Goal: Information Seeking & Learning: Learn about a topic

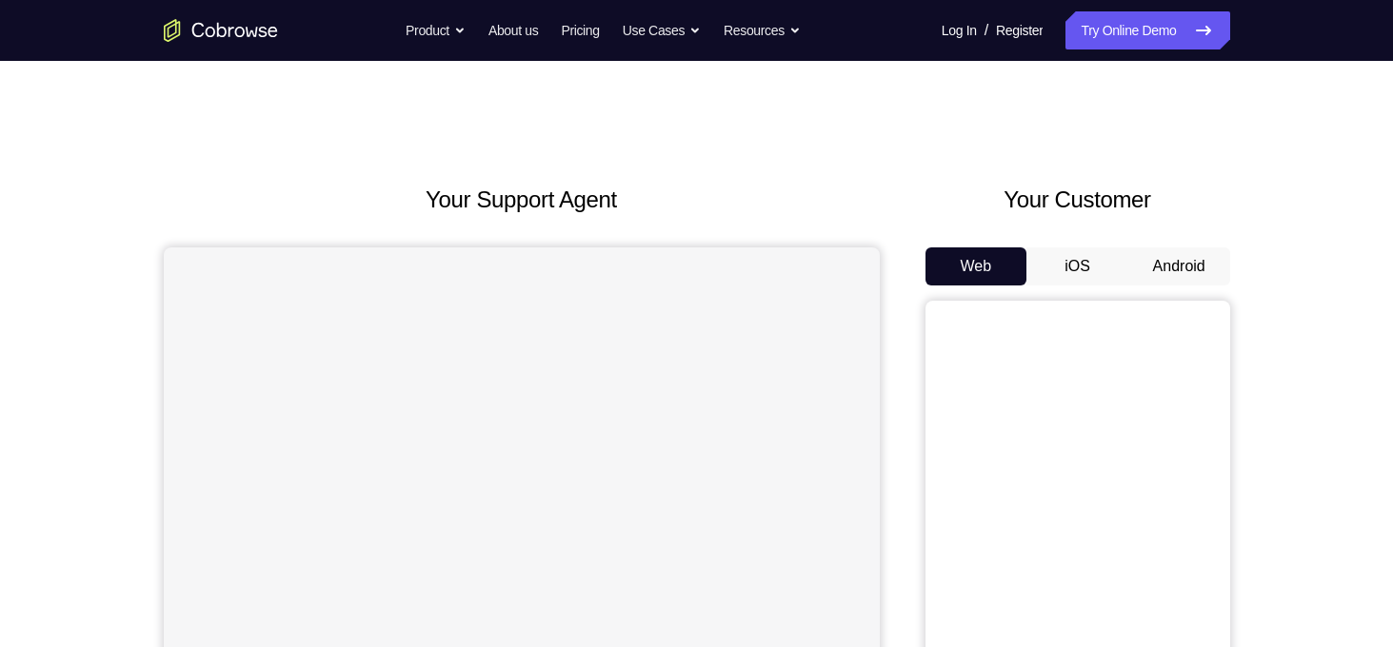
click at [1083, 274] on button "iOS" at bounding box center [1077, 266] width 102 height 38
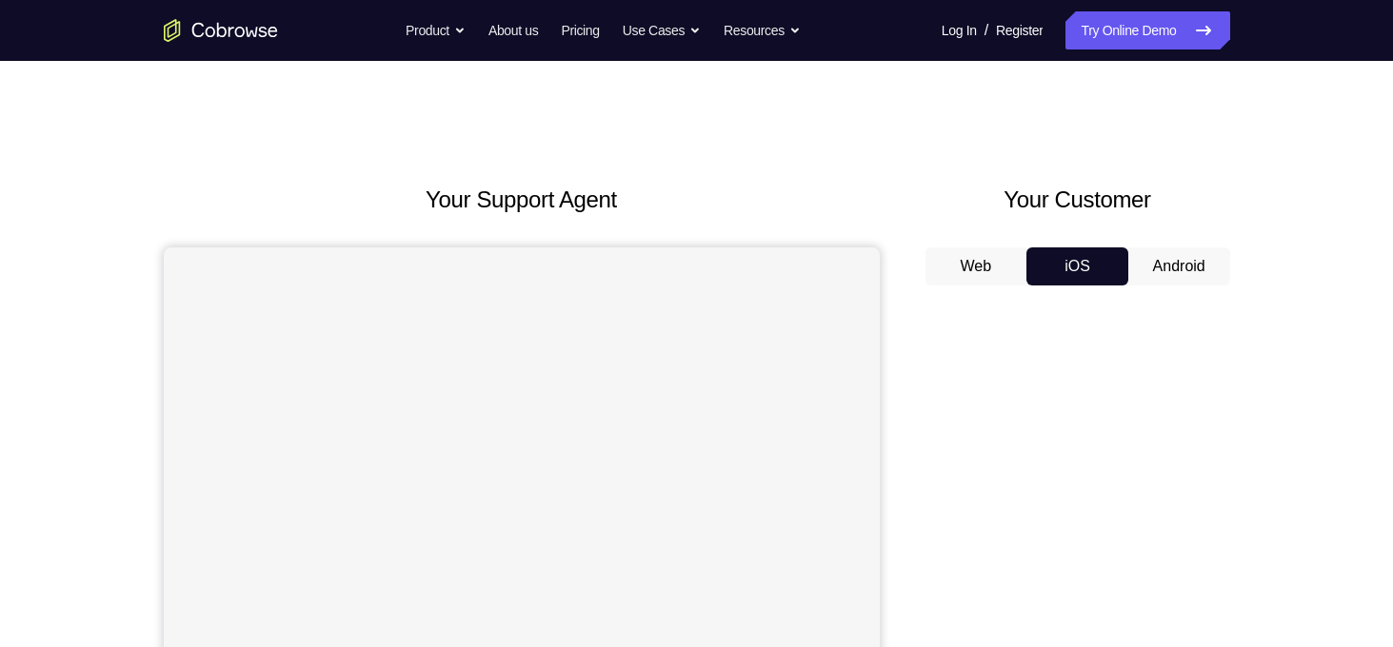
click at [1157, 266] on button "Android" at bounding box center [1179, 266] width 102 height 38
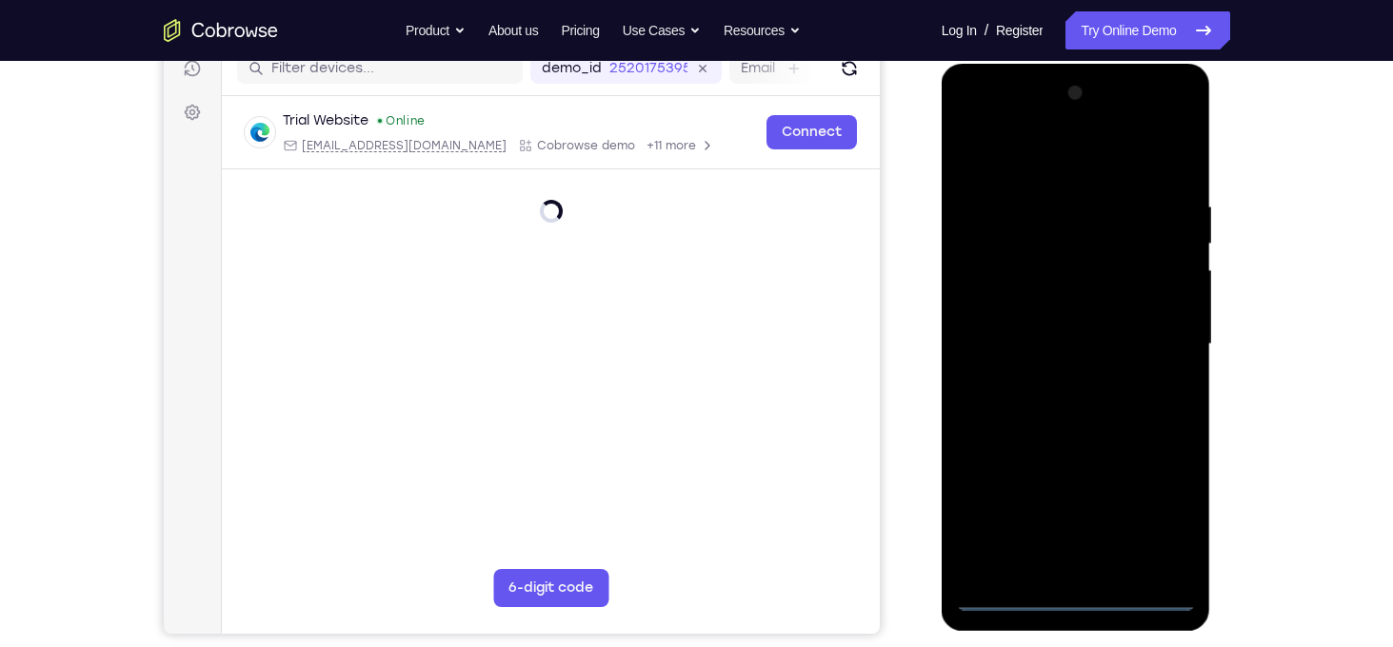
click at [1071, 596] on div at bounding box center [1076, 344] width 240 height 533
click at [1164, 505] on div at bounding box center [1076, 344] width 240 height 533
click at [1084, 156] on div at bounding box center [1076, 344] width 240 height 533
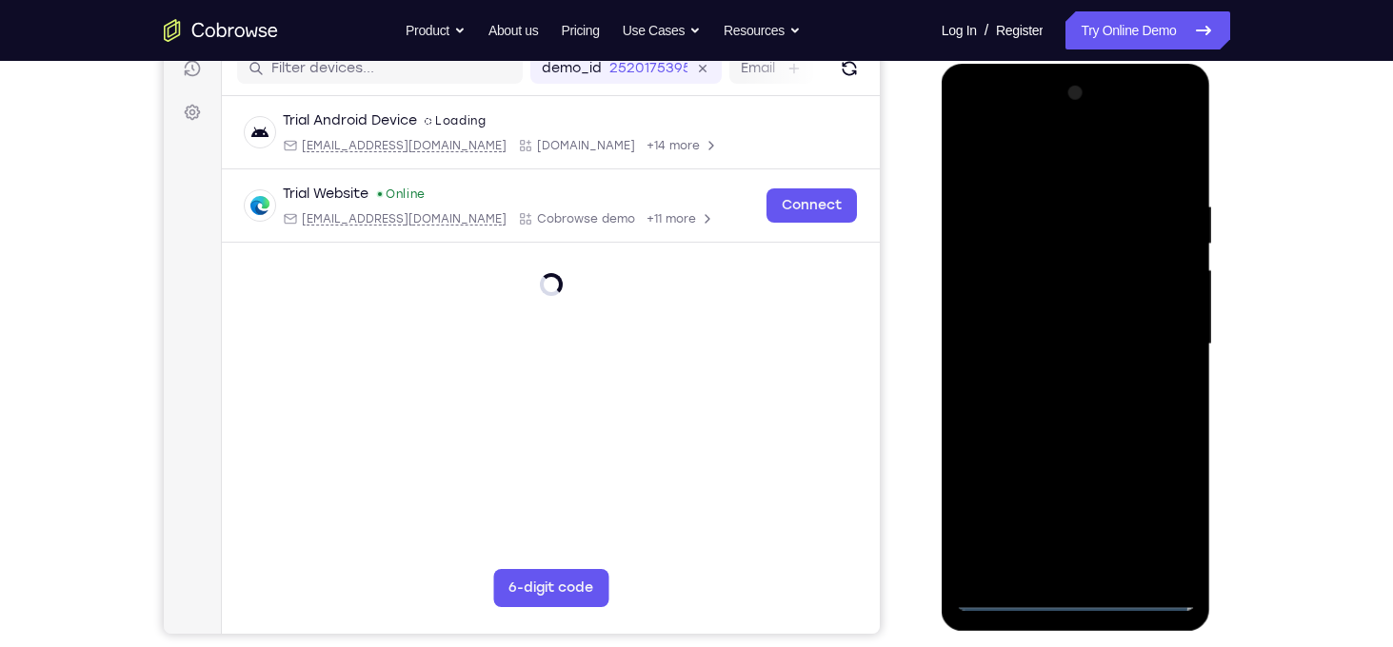
click at [1084, 156] on div at bounding box center [1076, 344] width 240 height 533
click at [1157, 338] on div at bounding box center [1076, 344] width 240 height 533
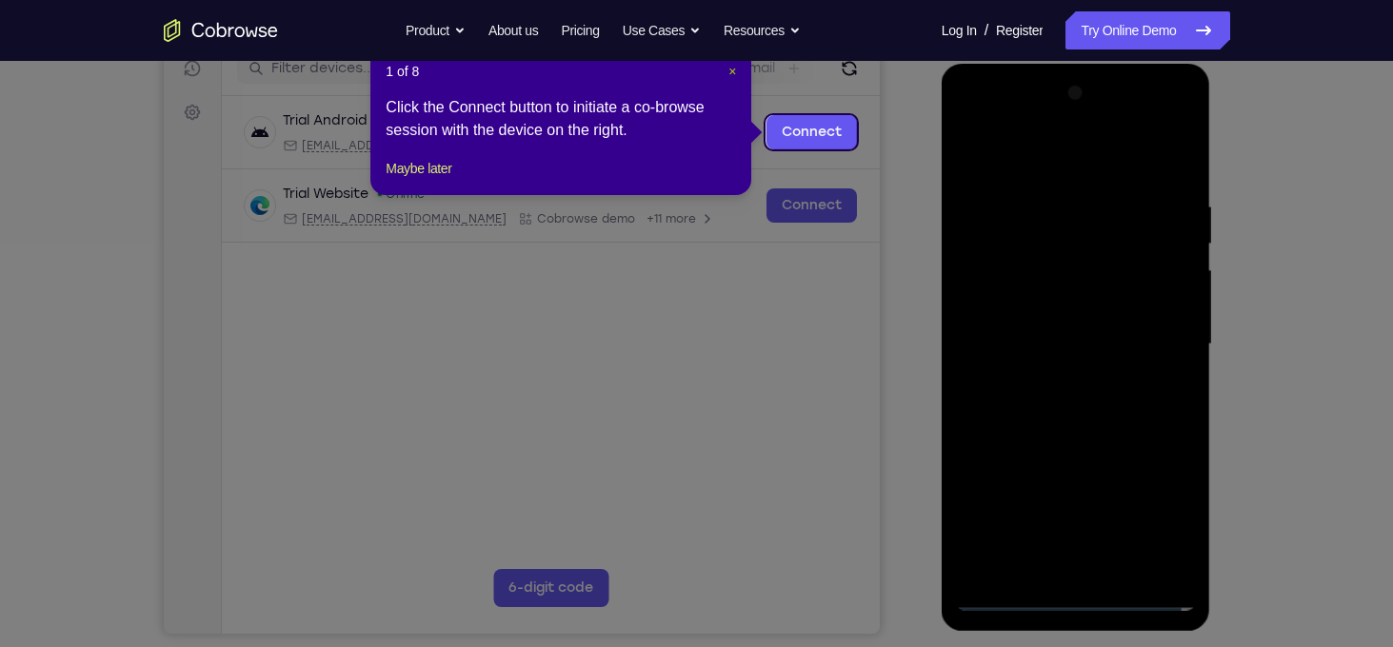
click at [733, 73] on span "×" at bounding box center [732, 71] width 8 height 15
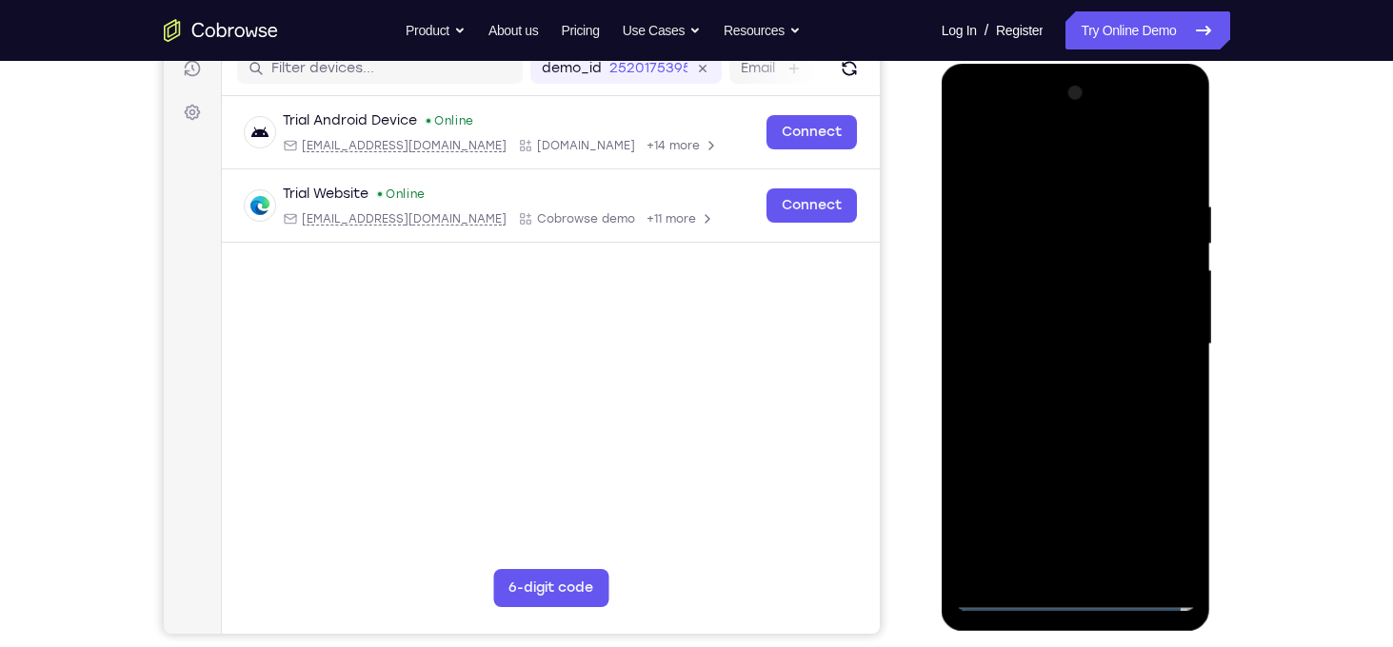
click at [1045, 381] on div at bounding box center [1076, 344] width 240 height 533
click at [1050, 332] on div at bounding box center [1076, 344] width 240 height 533
click at [1049, 313] on div at bounding box center [1076, 344] width 240 height 533
click at [1059, 345] on div at bounding box center [1076, 344] width 240 height 533
click at [1176, 188] on div at bounding box center [1076, 344] width 240 height 533
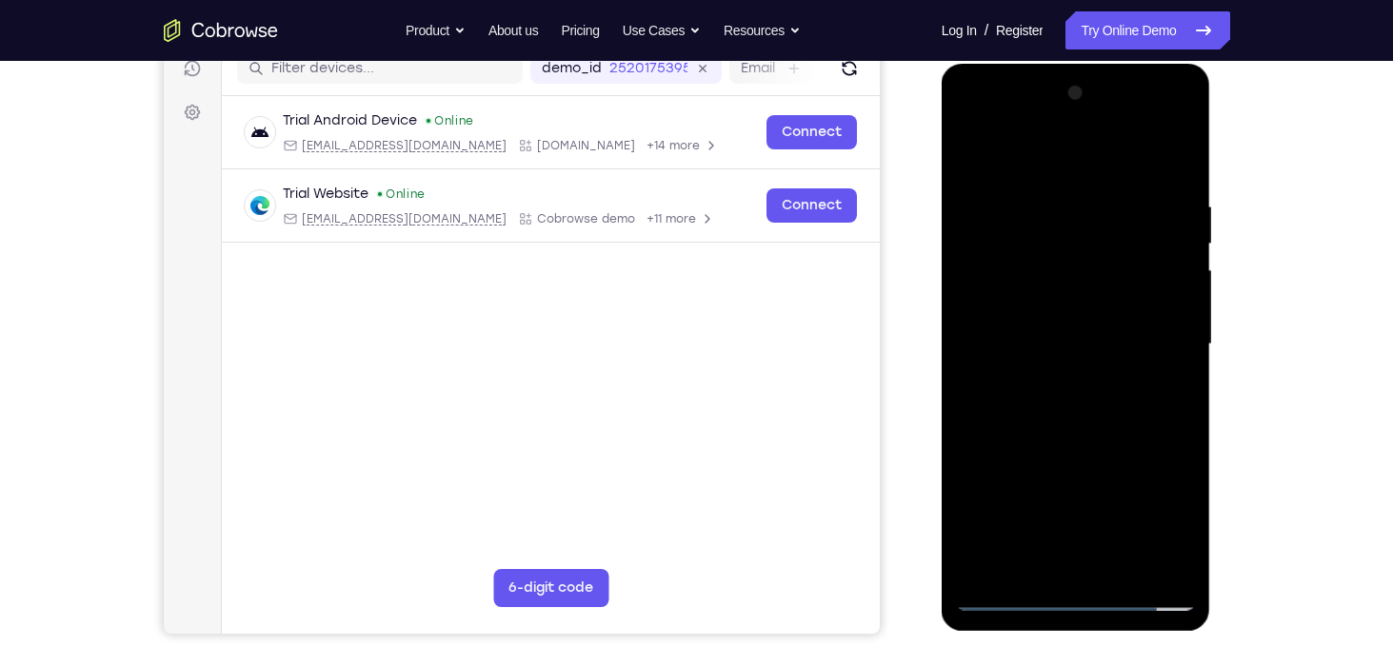
drag, startPoint x: 1096, startPoint y: 133, endPoint x: 1145, endPoint y: 68, distance: 82.2
click at [1145, 68] on div at bounding box center [1075, 347] width 269 height 567
click at [1052, 209] on div at bounding box center [1076, 344] width 240 height 533
click at [1173, 247] on div at bounding box center [1076, 344] width 240 height 533
click at [1174, 157] on div at bounding box center [1076, 344] width 240 height 533
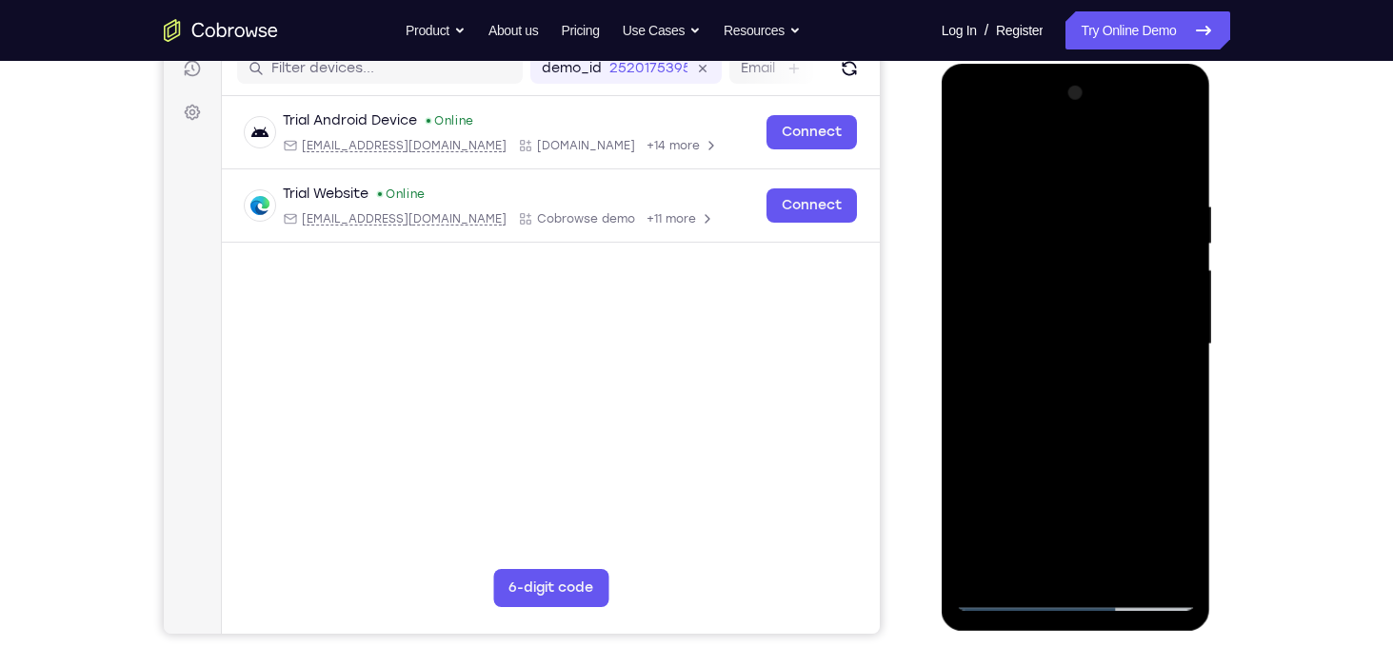
drag, startPoint x: 1077, startPoint y: 459, endPoint x: 1087, endPoint y: 298, distance: 161.2
click at [1087, 298] on div at bounding box center [1076, 344] width 240 height 533
drag, startPoint x: 1042, startPoint y: 384, endPoint x: 1056, endPoint y: 285, distance: 99.9
click at [1056, 285] on div at bounding box center [1076, 344] width 240 height 533
drag, startPoint x: 1097, startPoint y: 417, endPoint x: 1107, endPoint y: 235, distance: 182.1
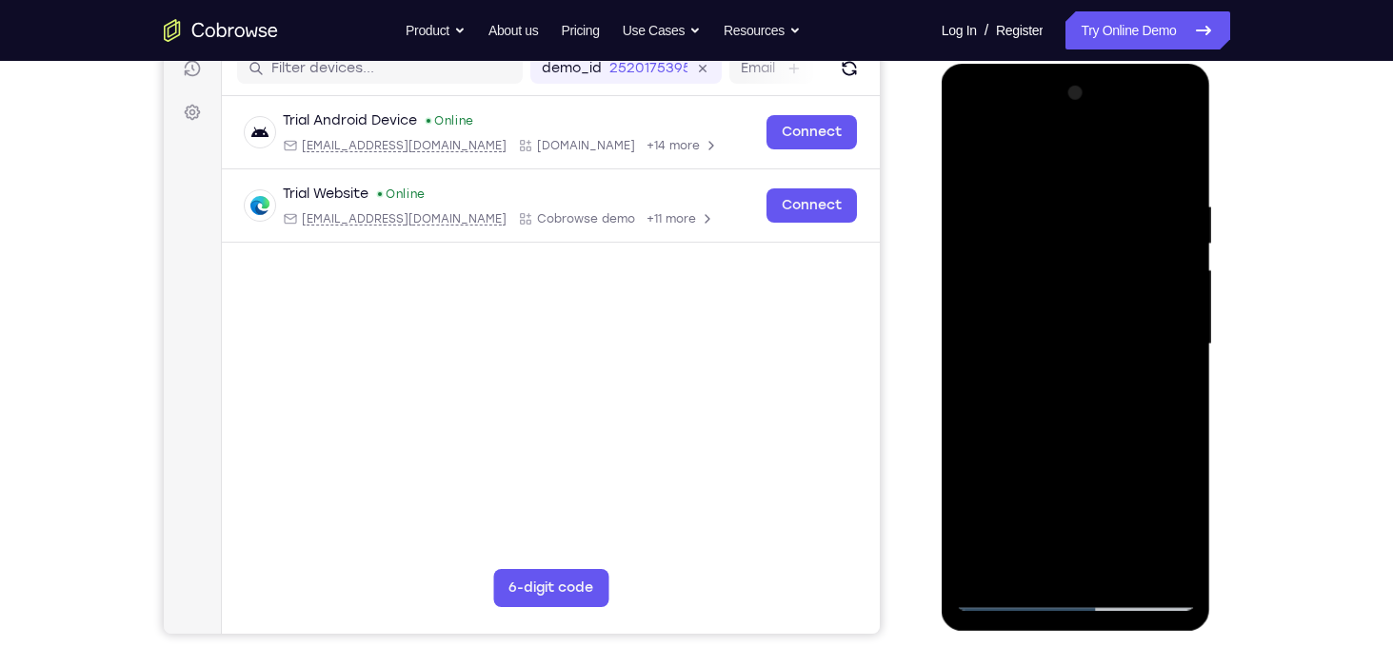
click at [1107, 235] on div at bounding box center [1076, 344] width 240 height 533
drag, startPoint x: 1097, startPoint y: 425, endPoint x: 1110, endPoint y: 277, distance: 149.1
click at [1110, 277] on div at bounding box center [1076, 344] width 240 height 533
click at [1036, 567] on div at bounding box center [1076, 344] width 240 height 533
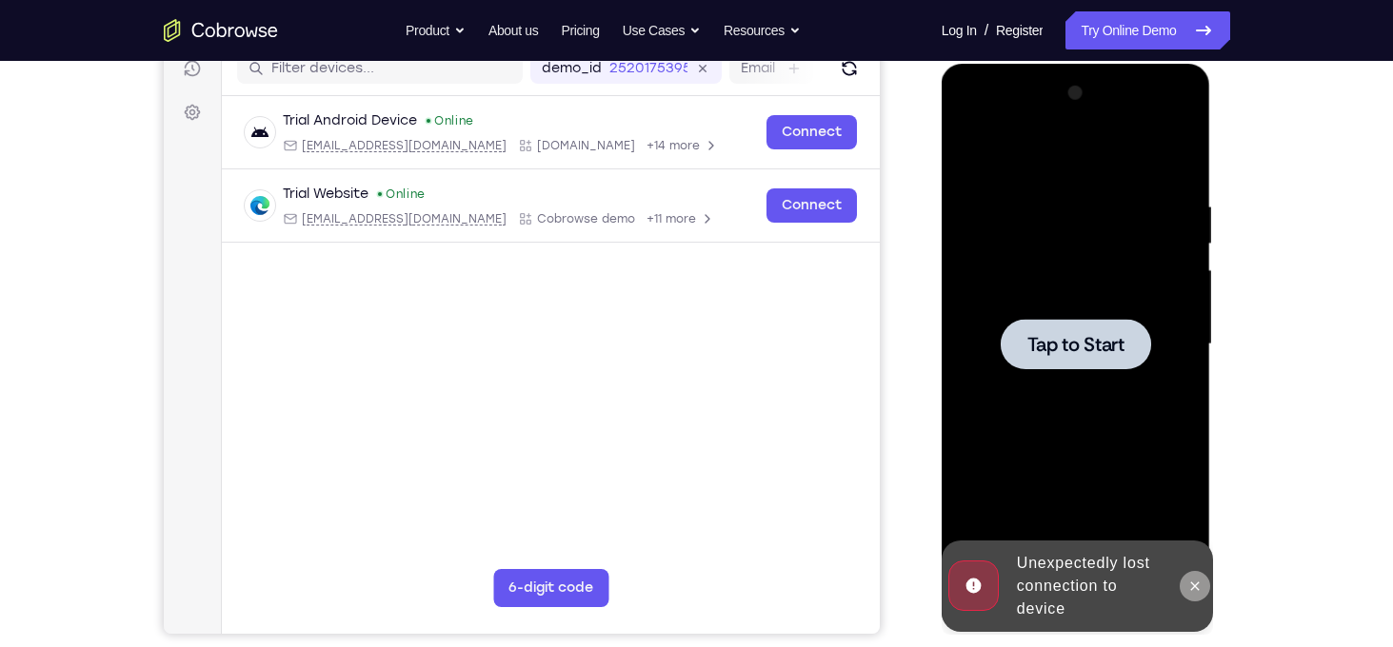
click at [1200, 583] on icon at bounding box center [1194, 586] width 15 height 15
